Goal: Task Accomplishment & Management: Manage account settings

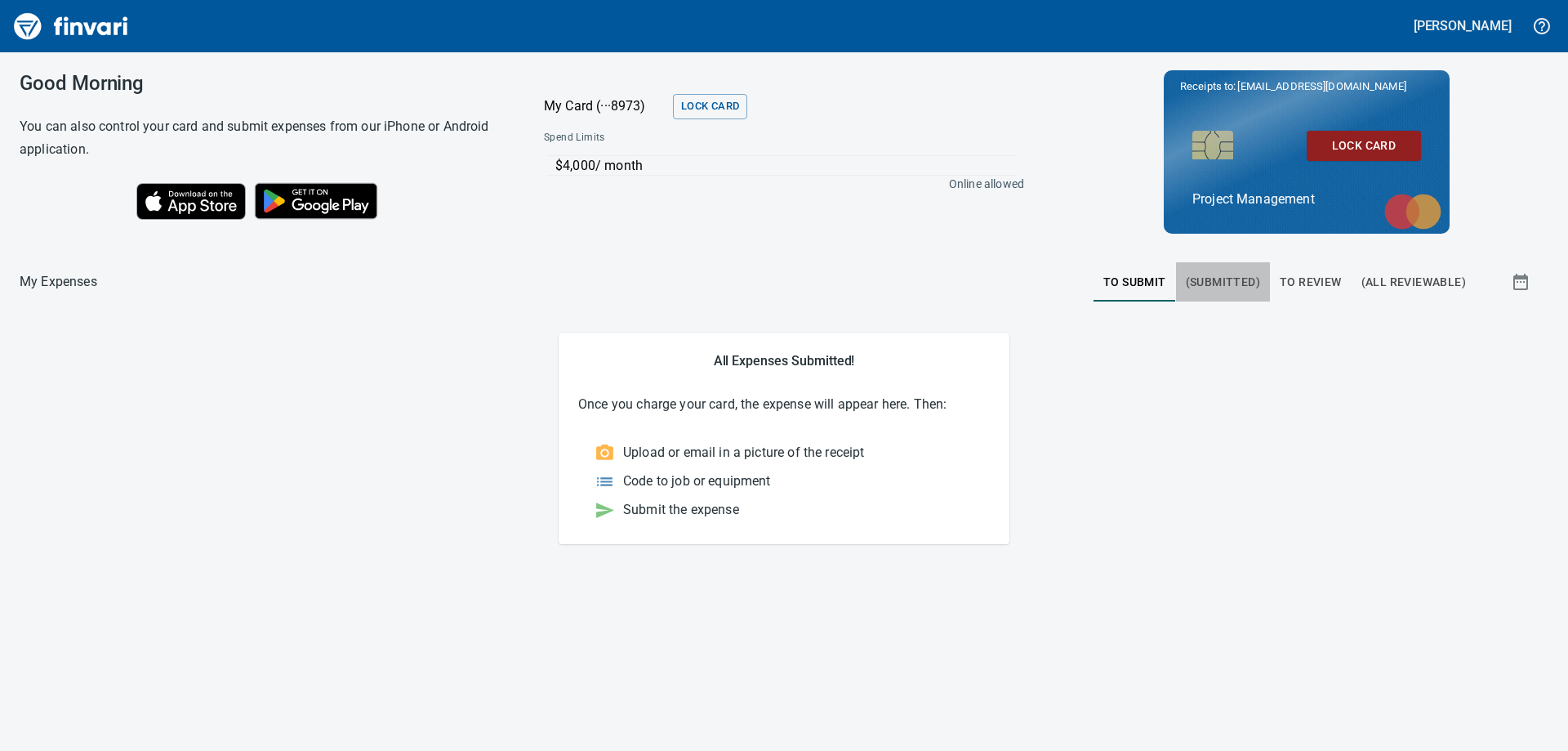
click at [1225, 281] on span "(Submitted)" at bounding box center [1223, 282] width 75 height 20
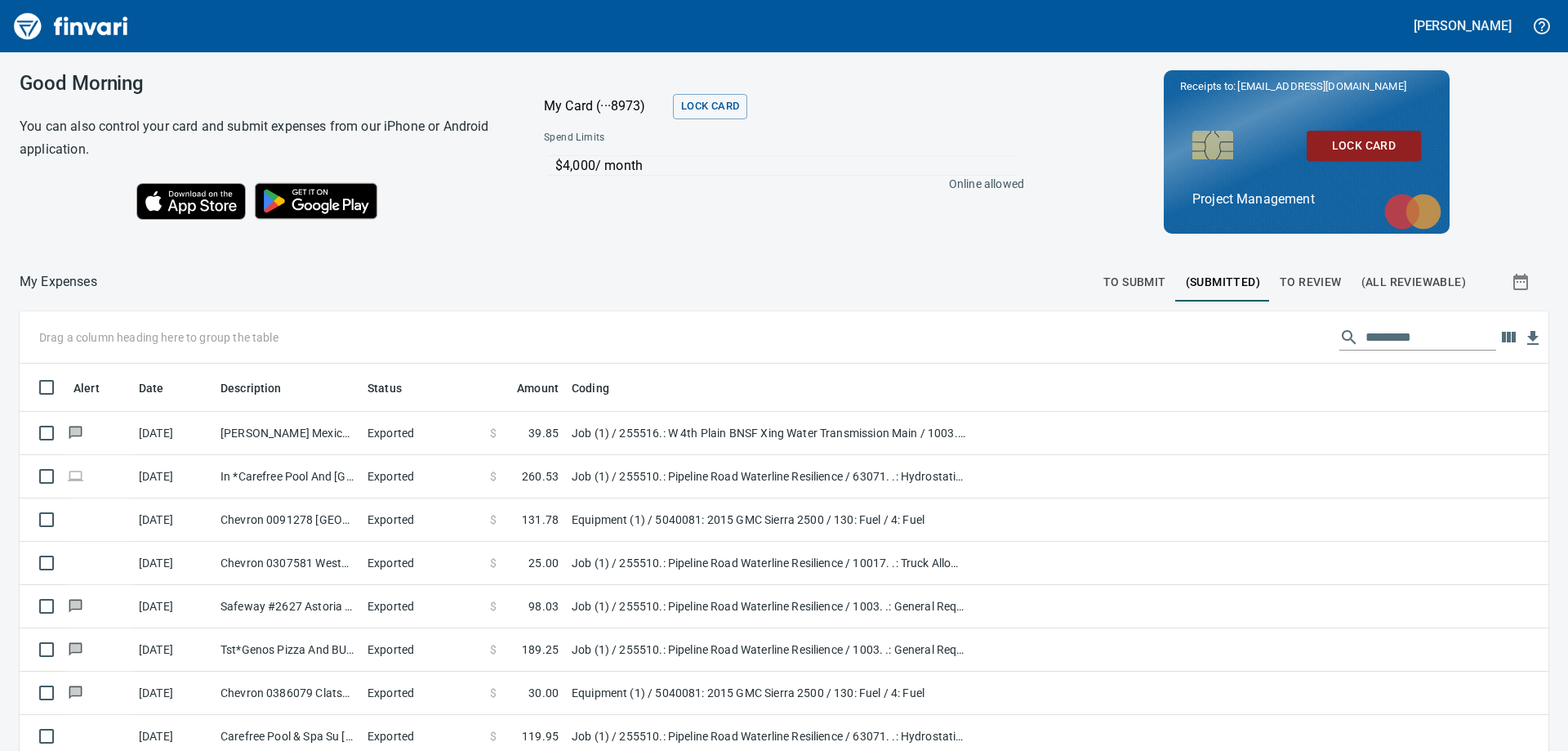
scroll to position [559, 1492]
click at [1307, 274] on span "To Review" at bounding box center [1311, 282] width 62 height 20
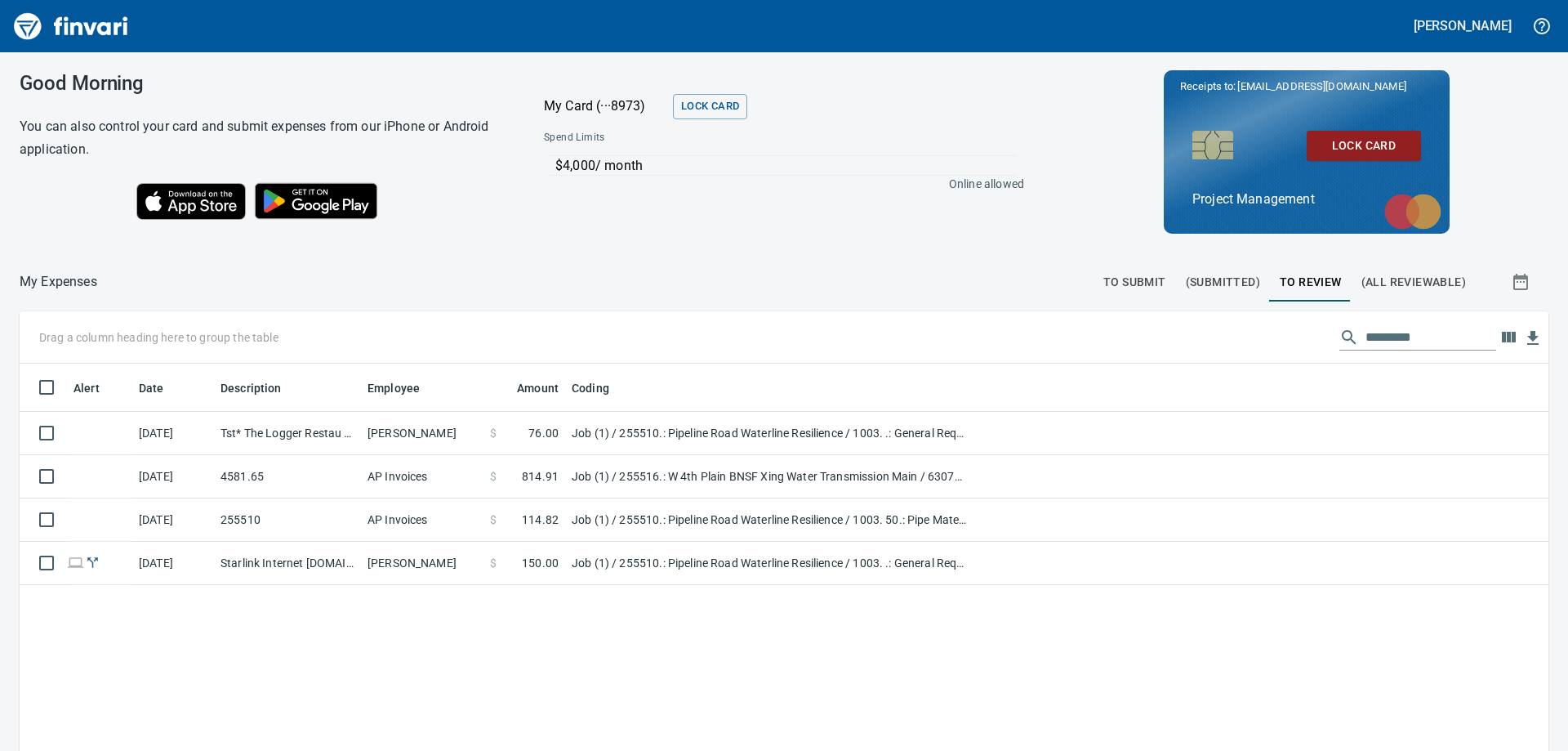
scroll to position [559, 1504]
click at [287, 431] on td "Tst* The Logger Restau Astoria OR" at bounding box center [287, 433] width 147 height 43
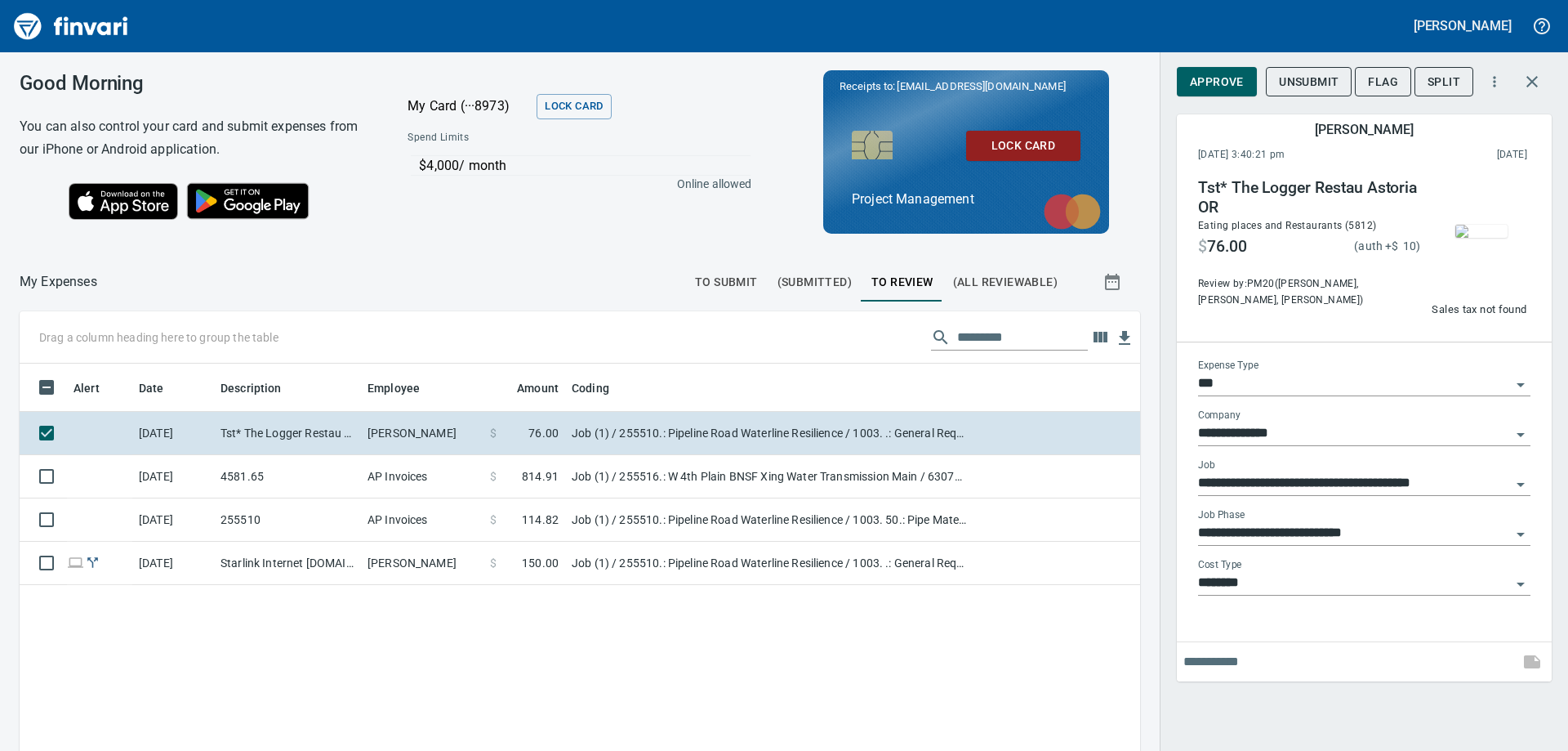
scroll to position [559, 1096]
click at [685, 475] on td "Job (1) / 255516.: W 4th Plain BNSF Xing Water Transmission Main / 63071. .: Hy…" at bounding box center [769, 477] width 409 height 43
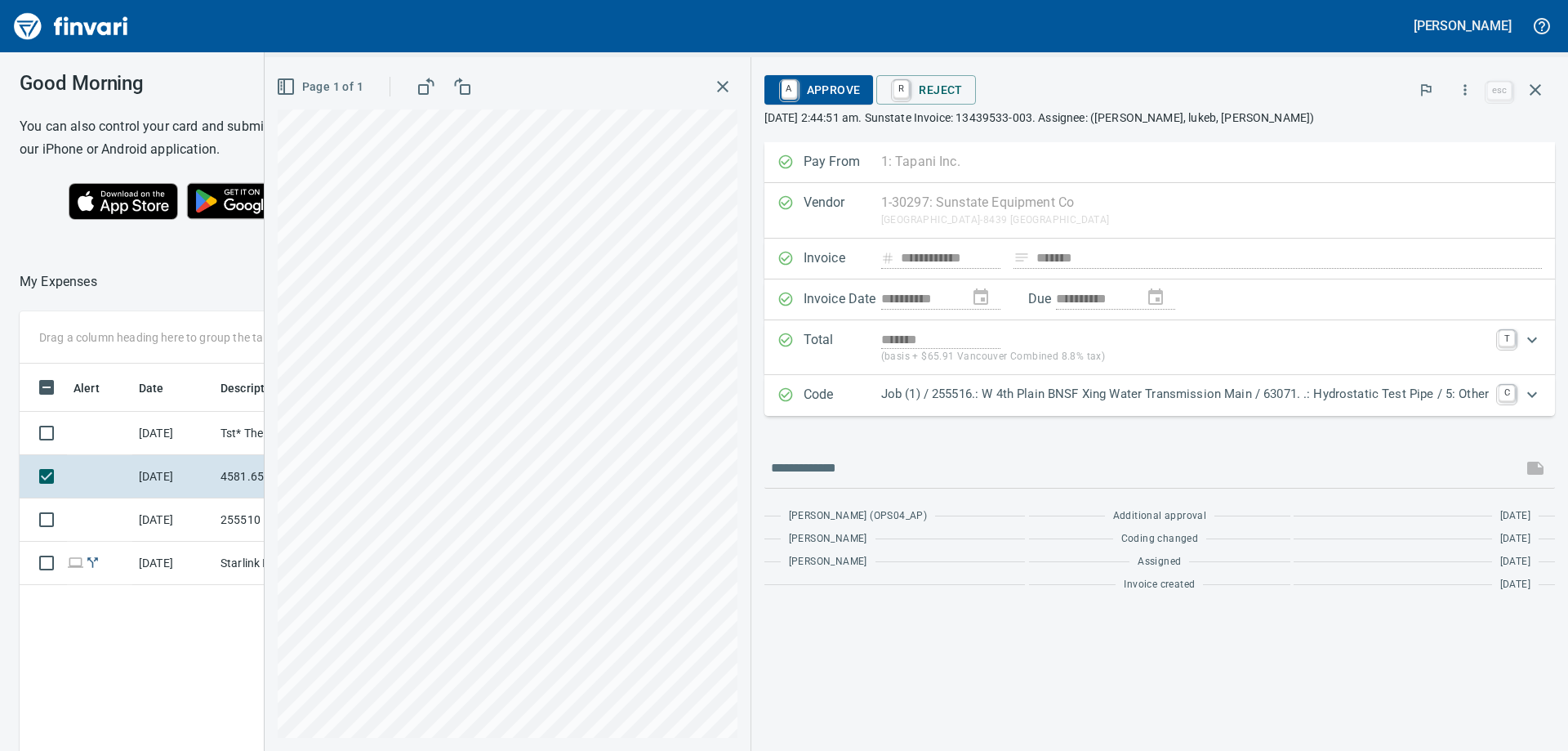
click at [231, 517] on td "255510" at bounding box center [287, 520] width 147 height 43
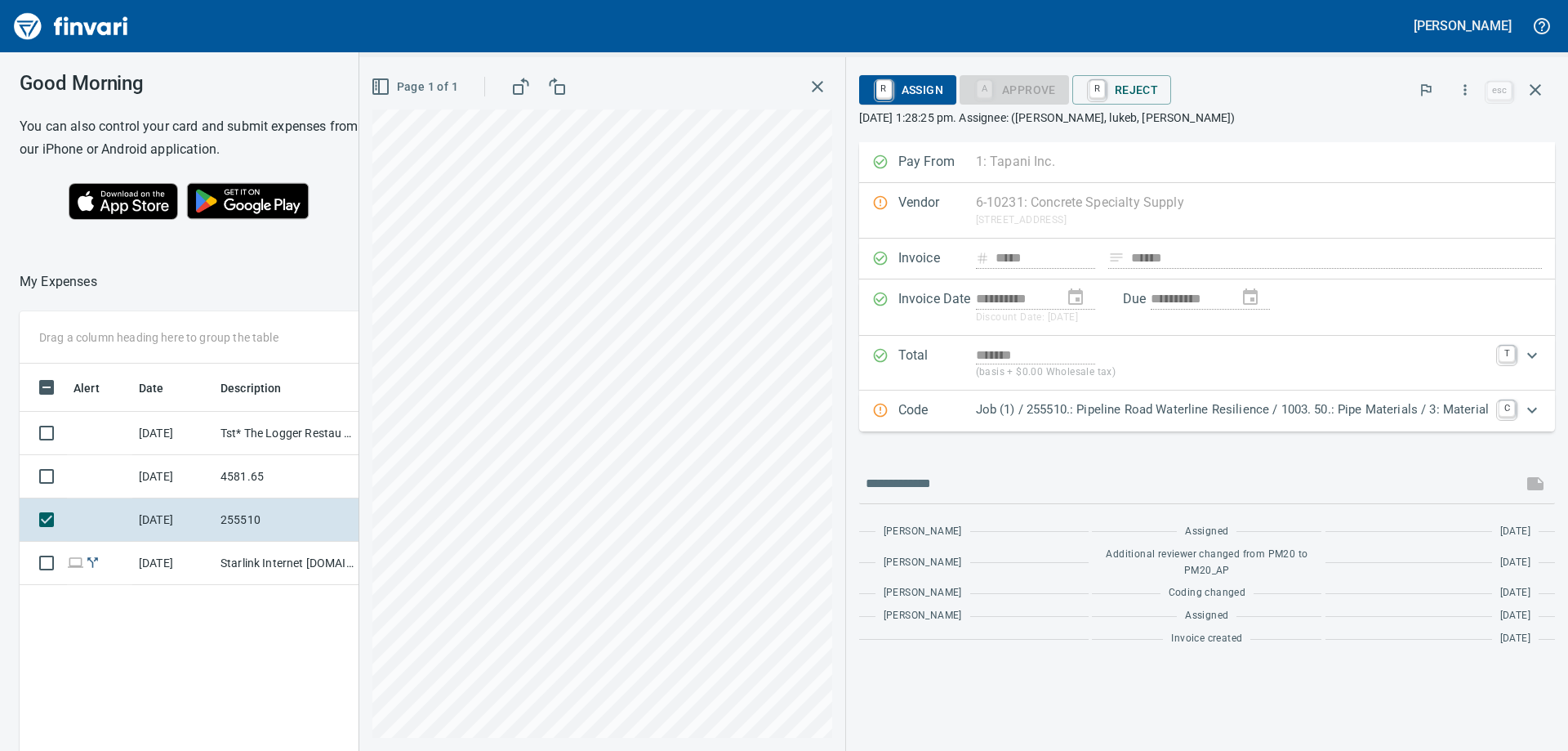
click at [1249, 421] on div "Job (1) / 255510.: Pipeline Road Waterline Resilience / 1003. 50.: Pipe Materia…" at bounding box center [1232, 410] width 513 height 21
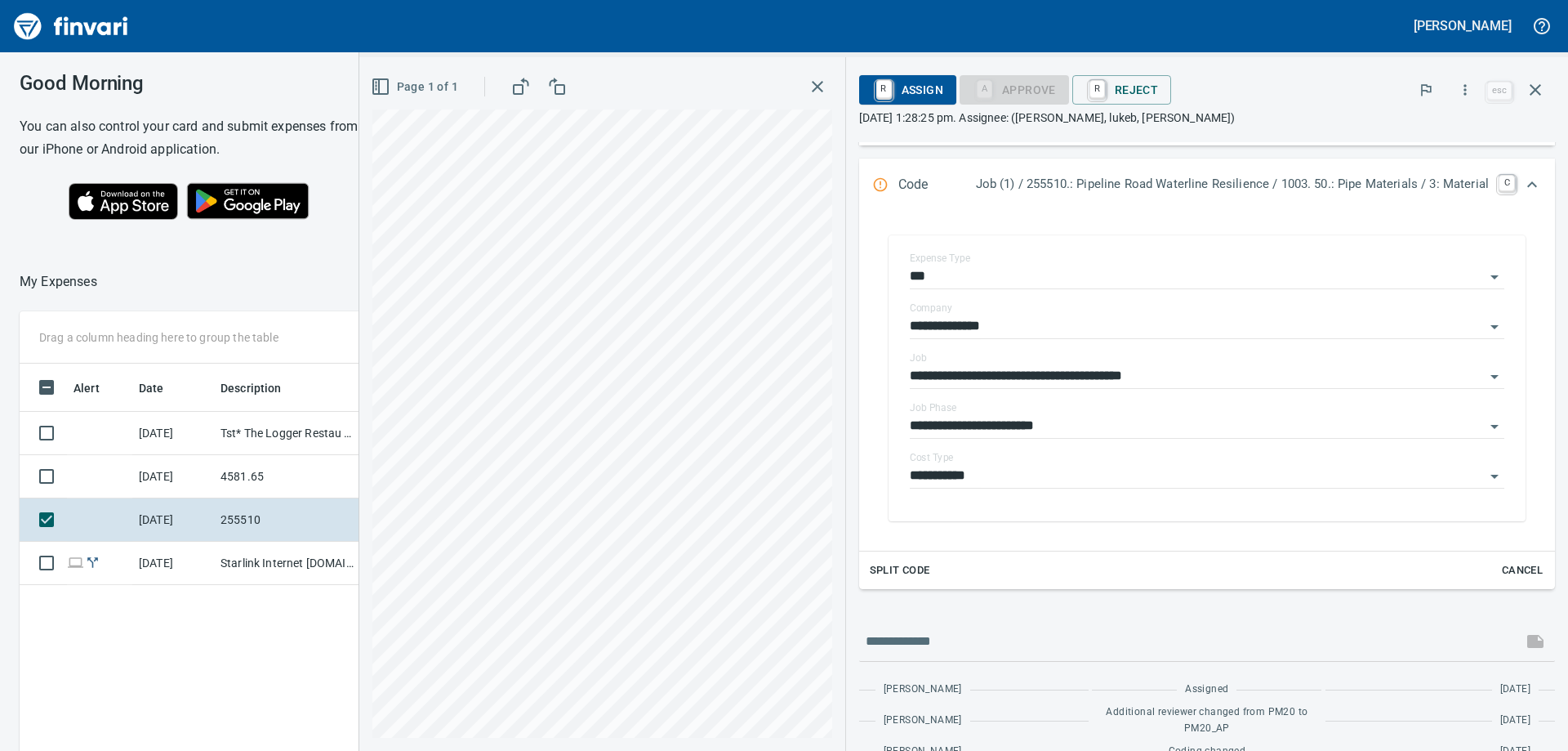
scroll to position [59, 0]
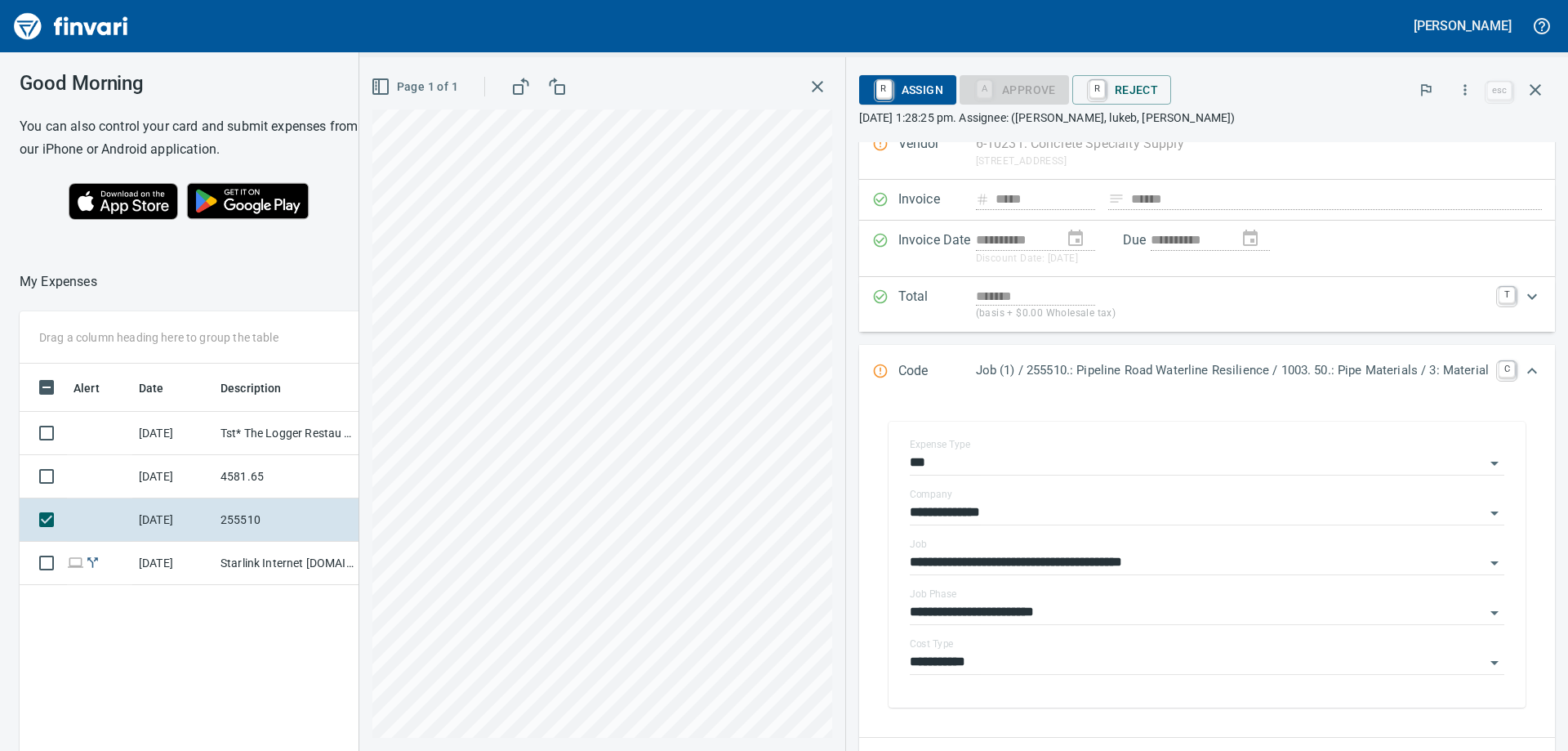
click at [1103, 737] on div "Split Code Cancel" at bounding box center [1207, 756] width 696 height 38
click at [1481, 737] on div "Split Code Cancel" at bounding box center [1207, 756] width 696 height 38
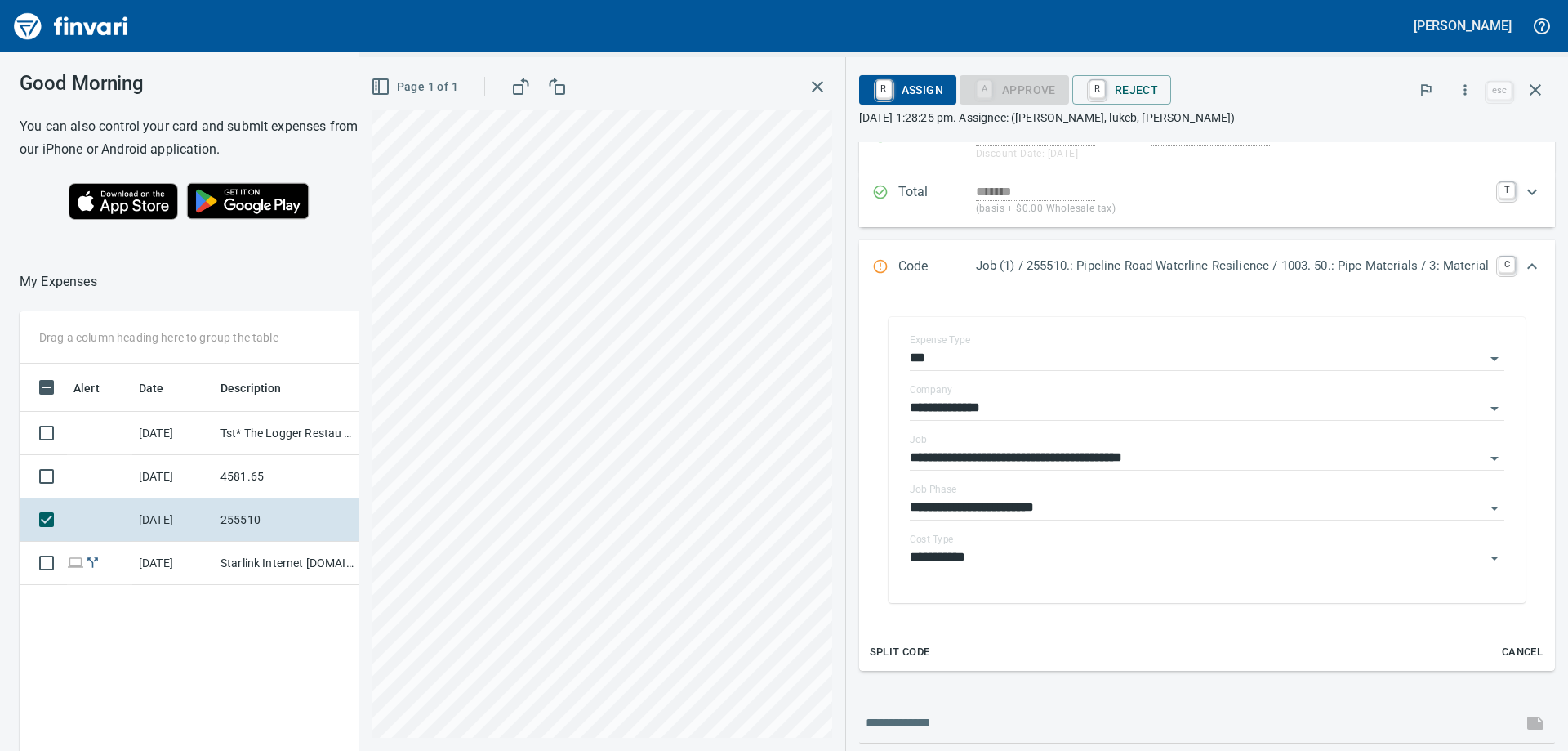
click at [1485, 505] on icon "Open" at bounding box center [1494, 508] width 20 height 20
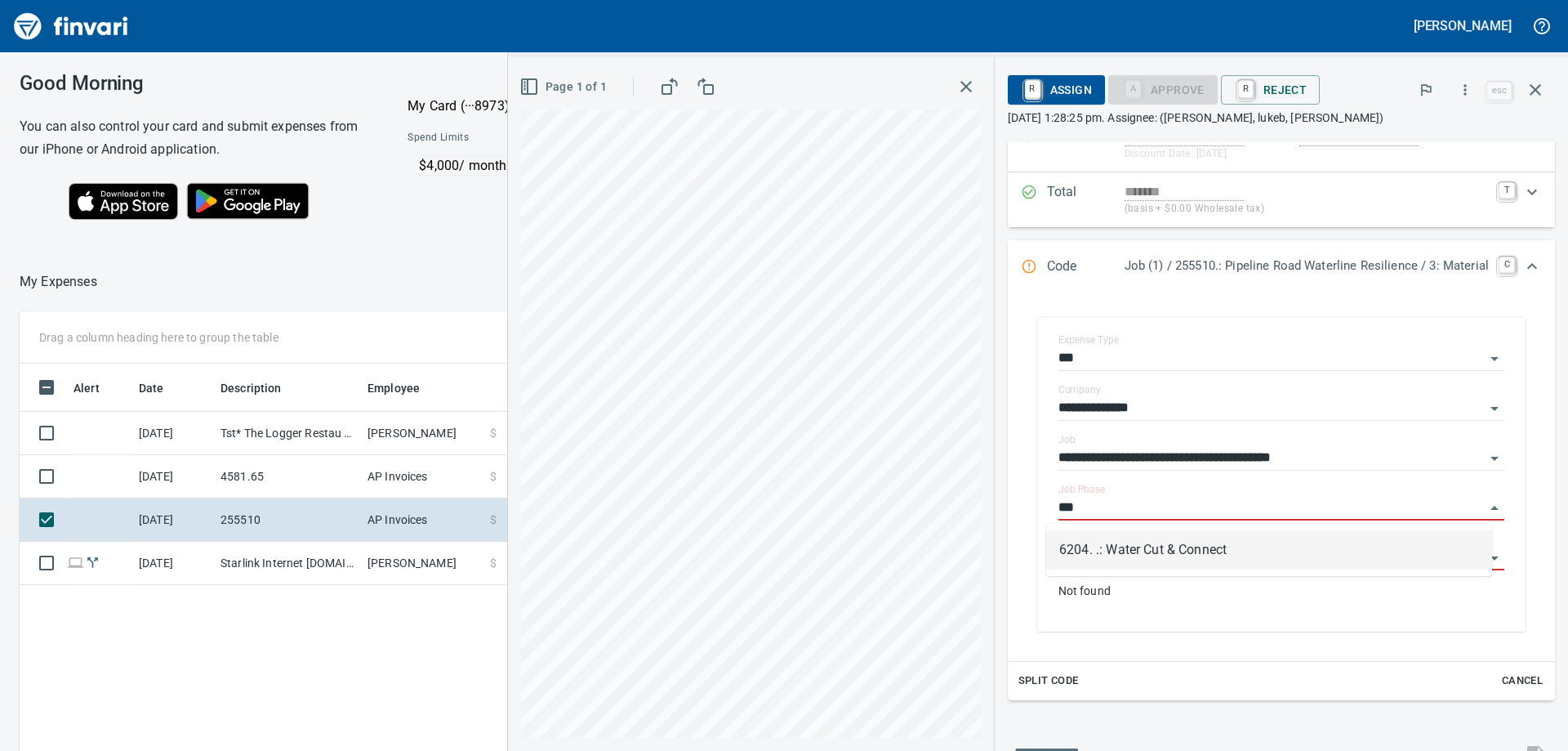
scroll to position [559, 1096]
click at [1228, 539] on li "6204. .: Water Cut & Connect" at bounding box center [1269, 550] width 446 height 39
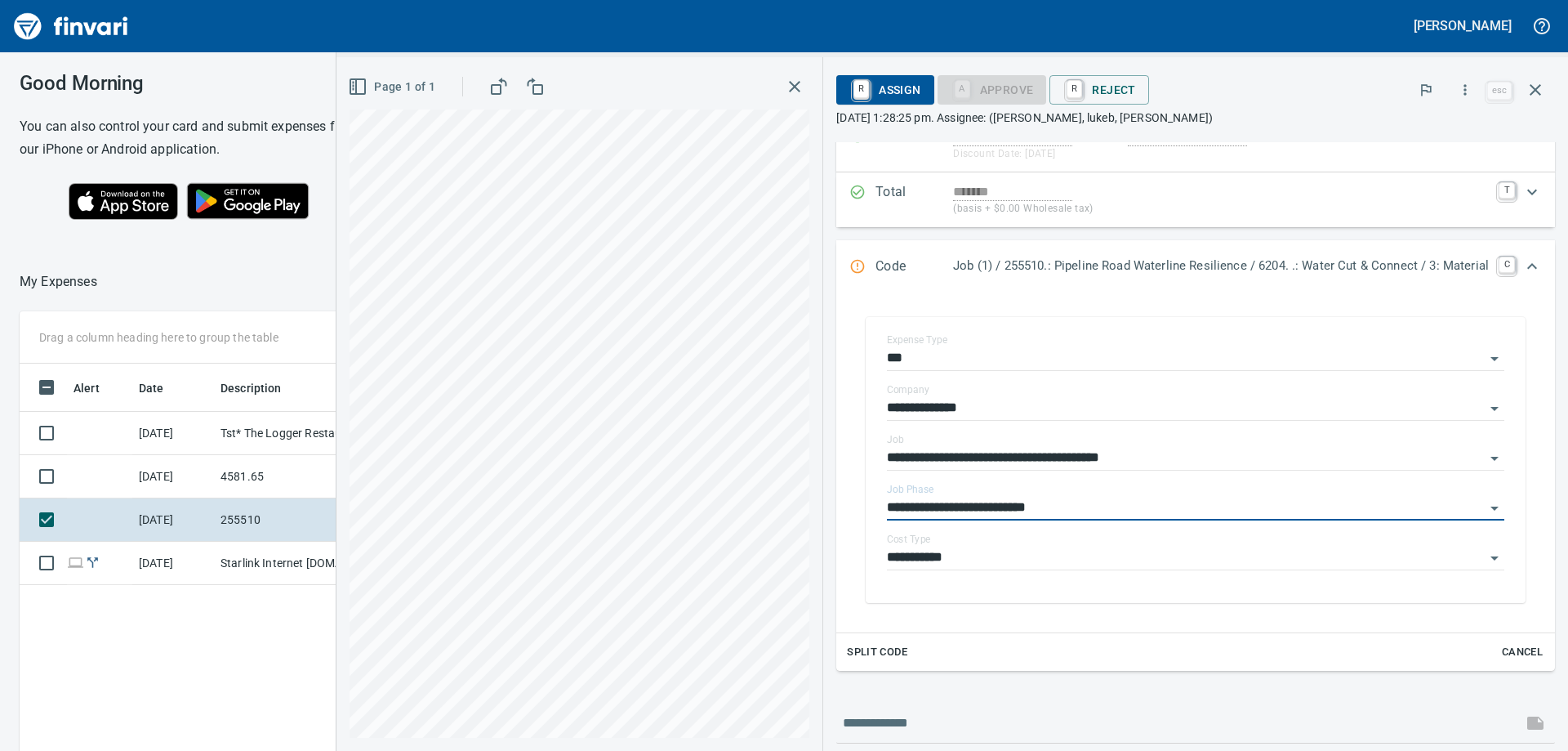
type input "**********"
click at [1499, 265] on link "C" at bounding box center [1507, 264] width 16 height 16
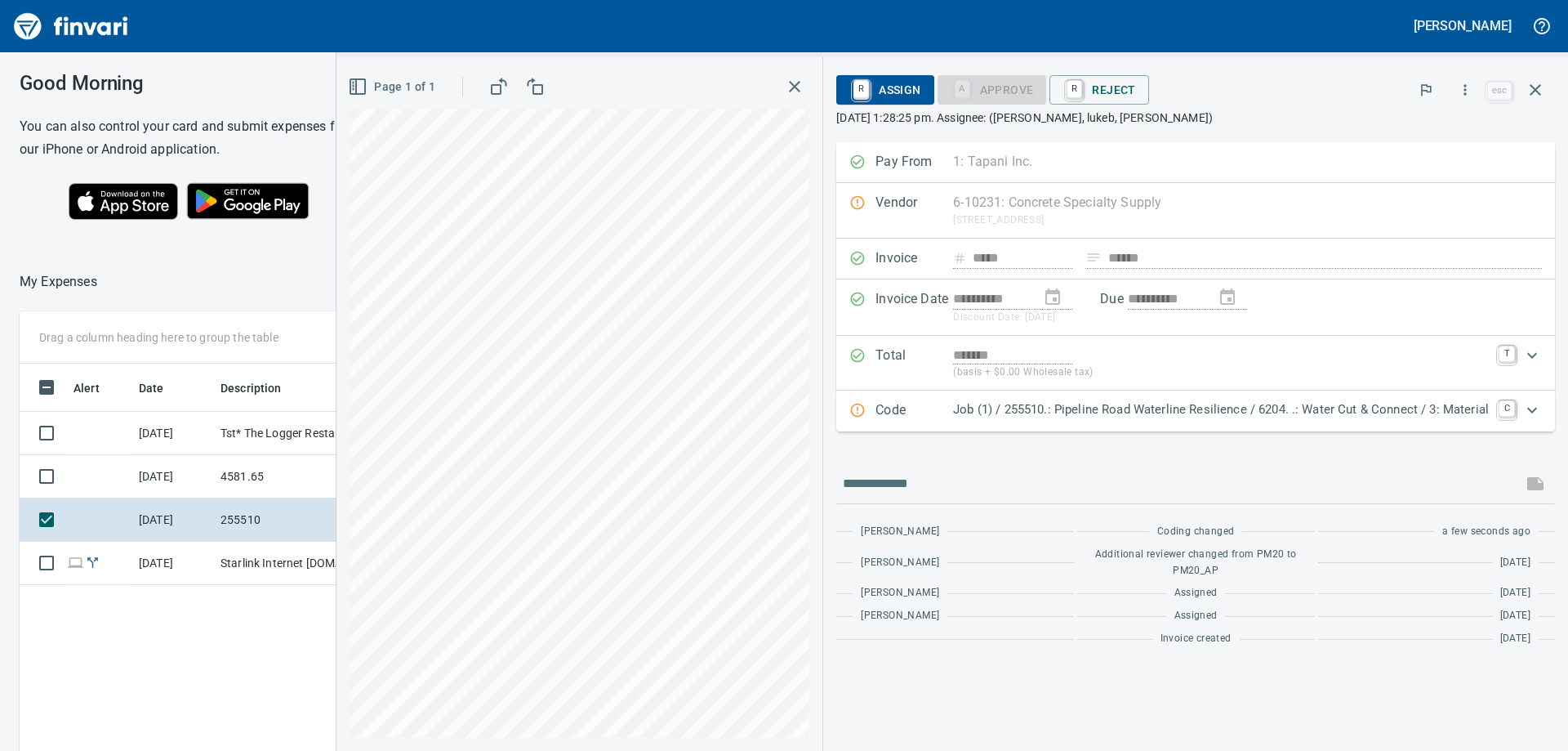
scroll to position [0, 0]
click at [1008, 96] on div "A Approve" at bounding box center [992, 89] width 110 height 30
click at [1117, 412] on p "Job (1) / 255510.: Pipeline Road Waterline Resilience / 6204. .: Water Cut & Co…" at bounding box center [1221, 409] width 536 height 19
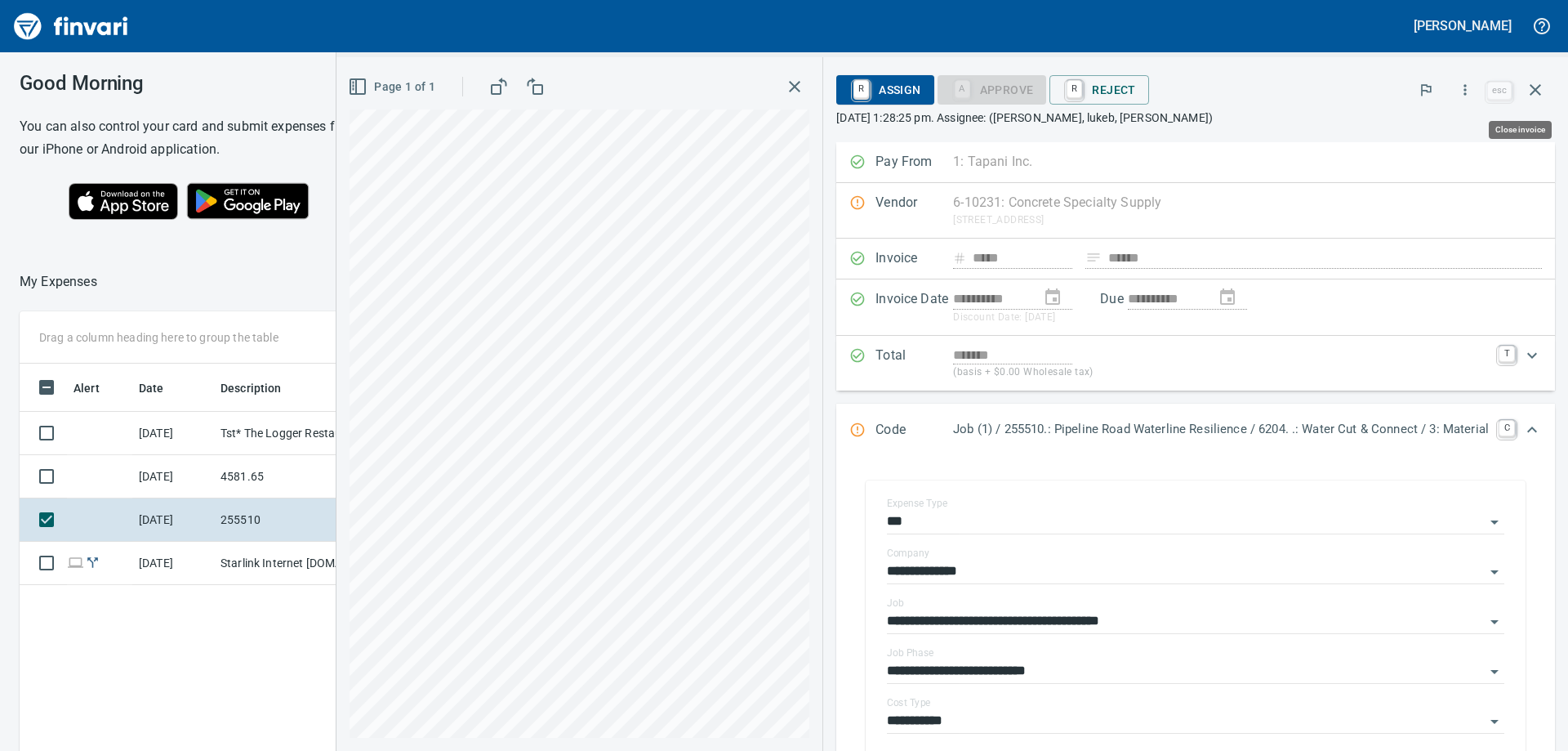
click at [1514, 91] on span "esc" at bounding box center [1519, 90] width 72 height 39
click at [1493, 89] on link "esc" at bounding box center [1499, 90] width 25 height 18
click at [1534, 82] on icon "button" at bounding box center [1535, 89] width 20 height 20
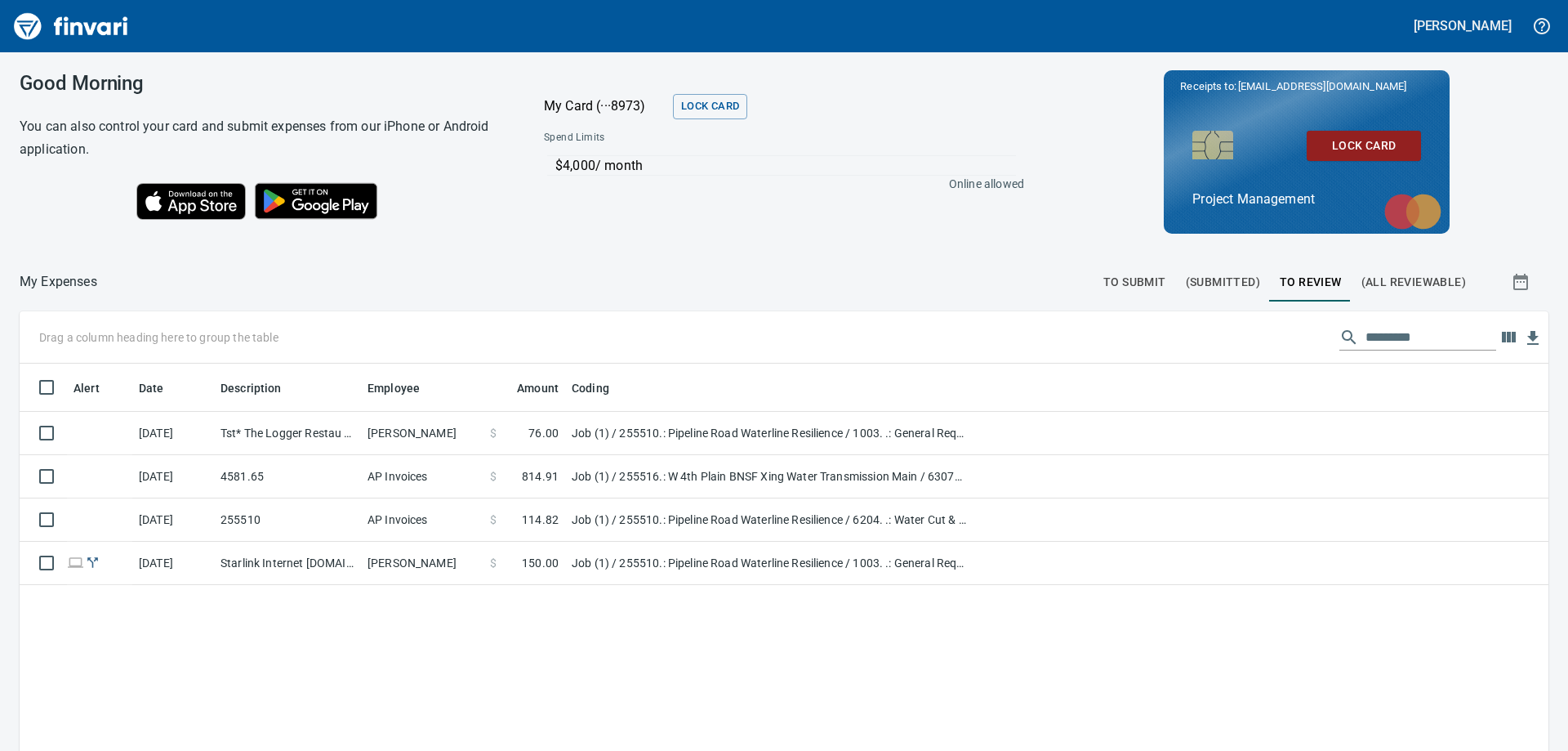
scroll to position [559, 1504]
